Goal: Use online tool/utility: Utilize a website feature to perform a specific function

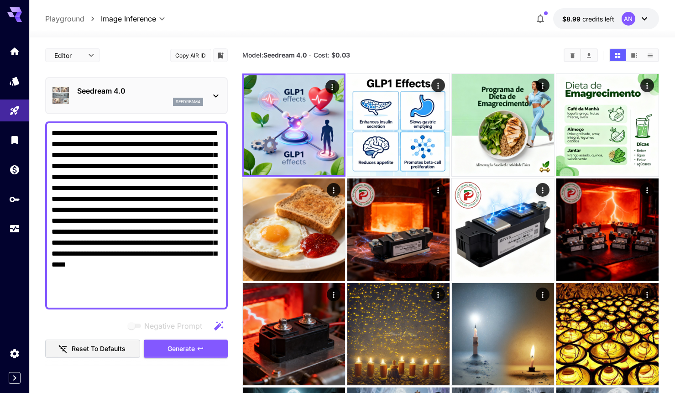
scroll to position [69, 0]
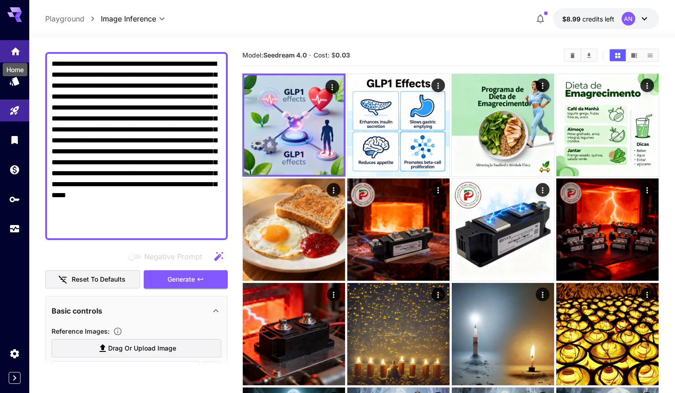
click at [11, 53] on icon "Home" at bounding box center [15, 48] width 11 height 11
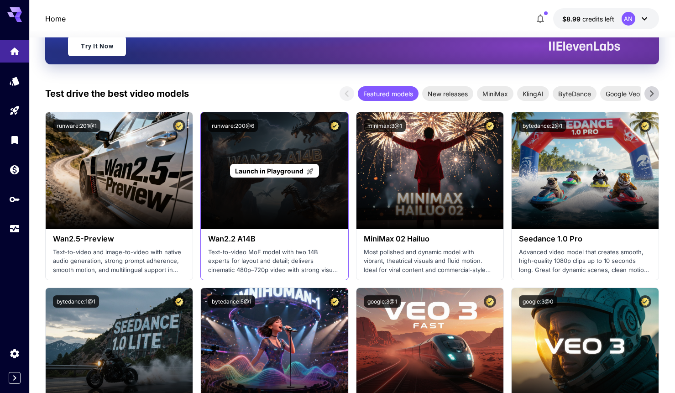
scroll to position [161, 0]
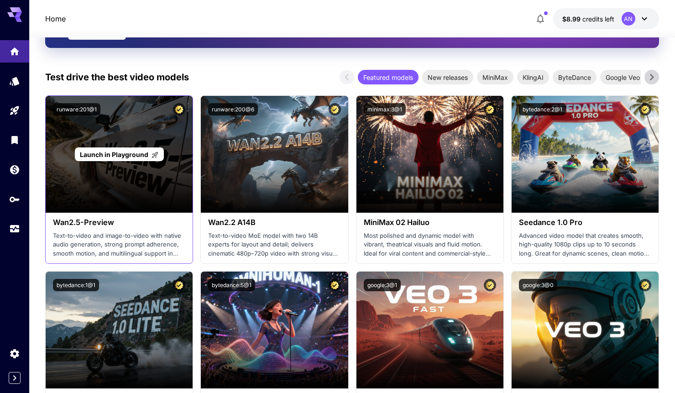
click at [143, 156] on span "Launch in Playground" at bounding box center [114, 155] width 68 height 8
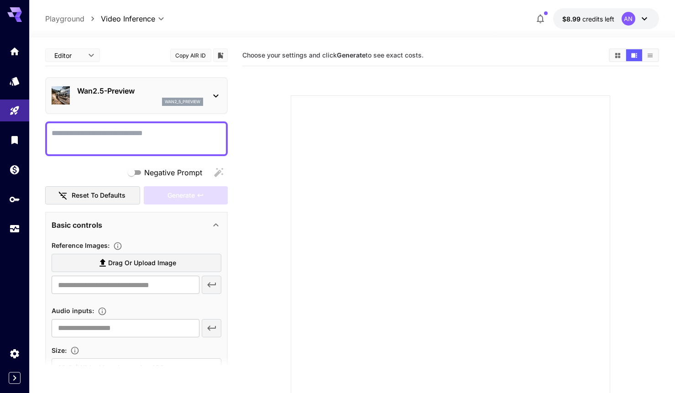
click at [146, 141] on textarea "Negative Prompt" at bounding box center [137, 139] width 170 height 22
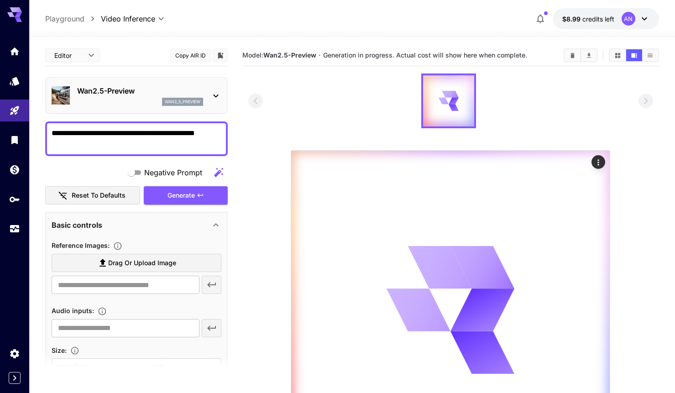
type textarea "**********"
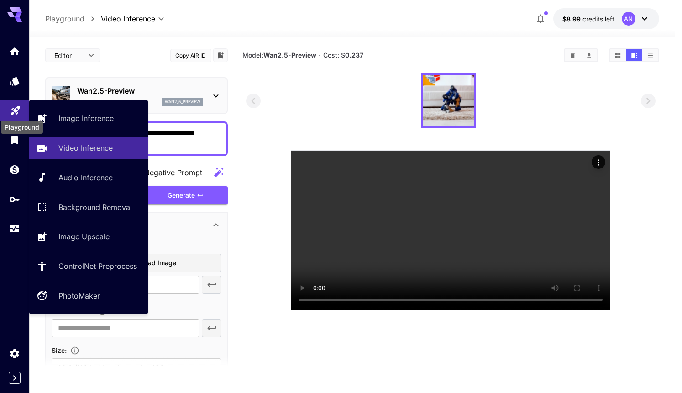
click at [11, 108] on icon "Playground" at bounding box center [15, 107] width 11 height 11
type input "**********"
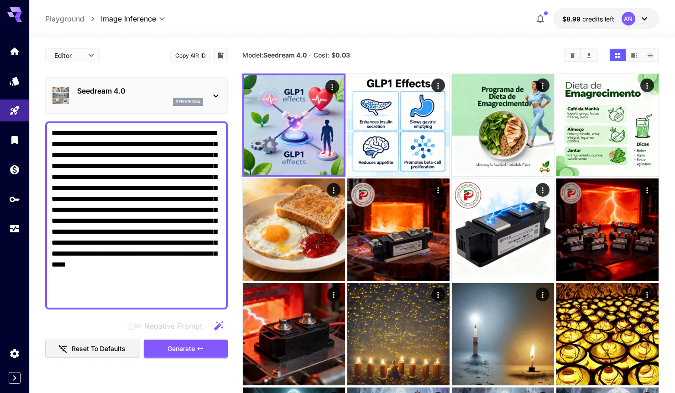
click at [142, 60] on div "Editor **** ​ Copy AIR ID" at bounding box center [136, 55] width 183 height 21
click at [132, 88] on p "Seedream 4.0" at bounding box center [140, 90] width 126 height 11
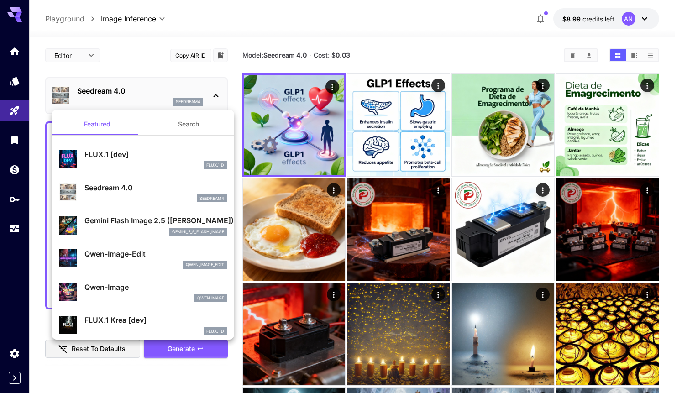
click at [136, 58] on div at bounding box center [341, 196] width 682 height 393
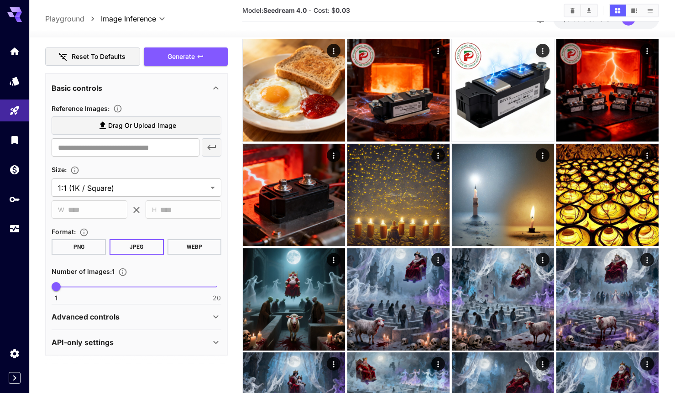
scroll to position [188, 0]
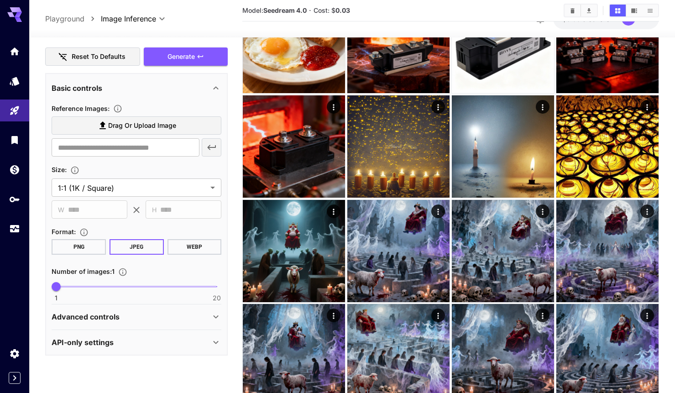
click at [149, 315] on div "Advanced controls" at bounding box center [131, 316] width 159 height 11
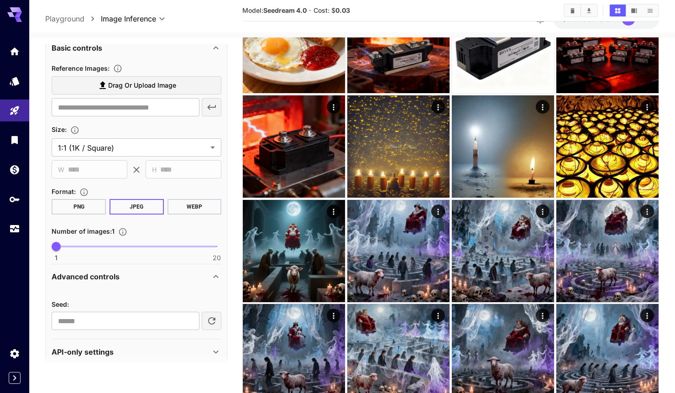
scroll to position [341, 0]
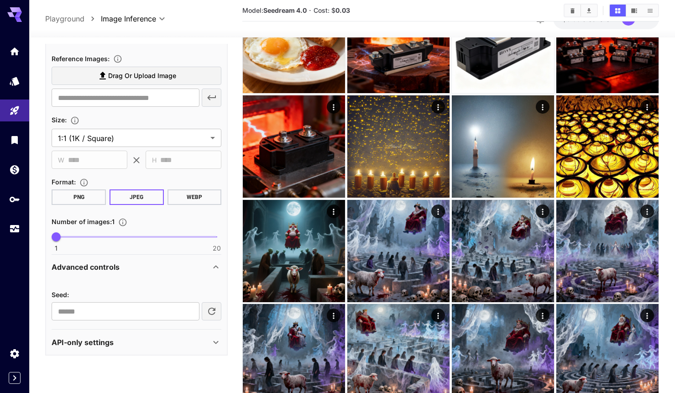
click at [143, 346] on div "API-only settings" at bounding box center [131, 342] width 159 height 11
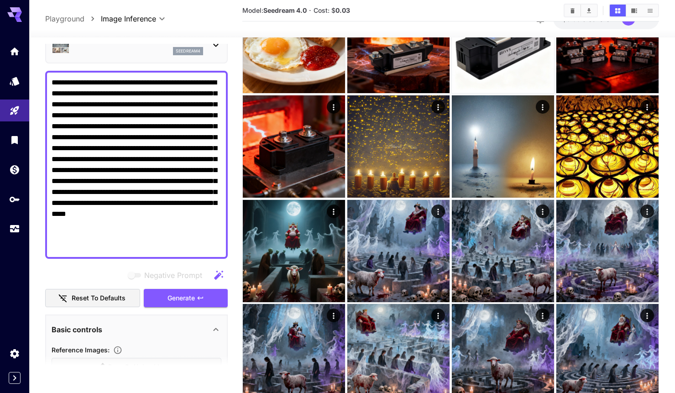
scroll to position [0, 0]
